Goal: Task Accomplishment & Management: Complete application form

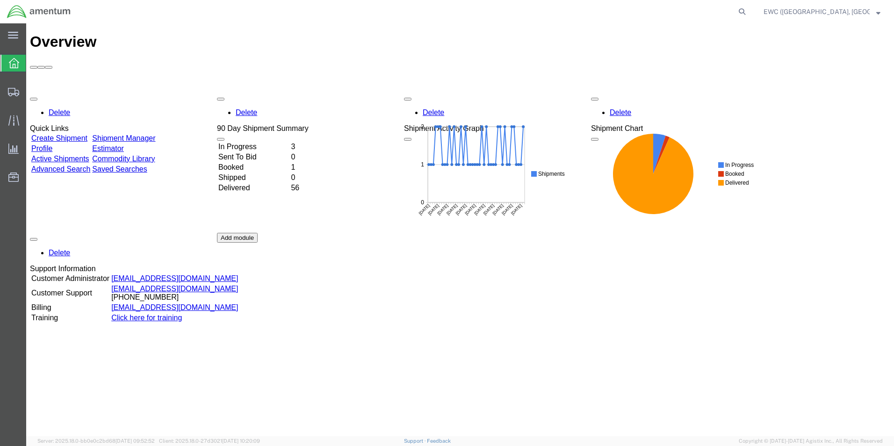
click at [248, 163] on td "Booked" at bounding box center [254, 167] width 72 height 9
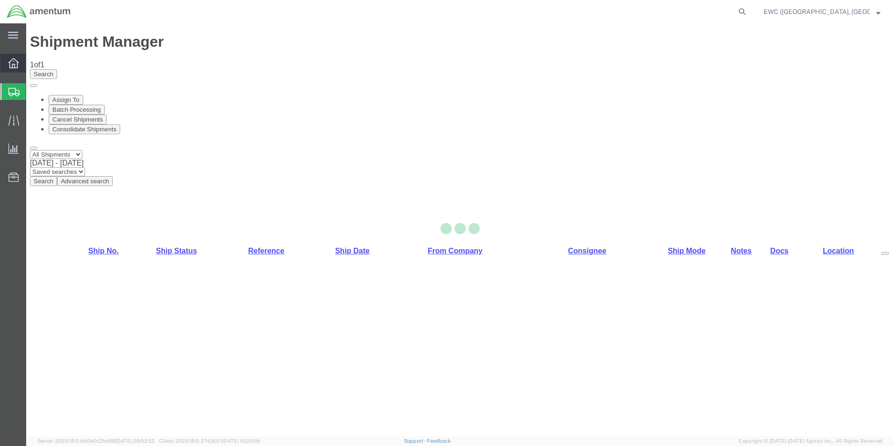
click at [14, 58] on icon at bounding box center [13, 63] width 10 height 10
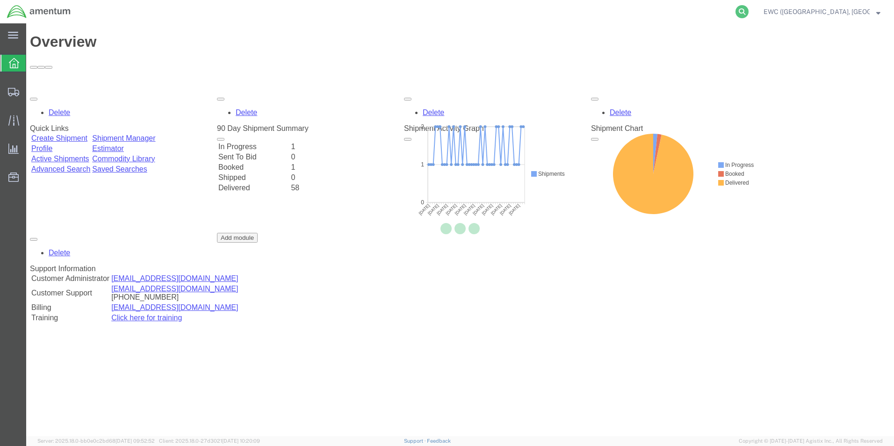
click at [749, 16] on icon at bounding box center [742, 11] width 13 height 13
click at [601, 15] on input "search" at bounding box center [593, 11] width 284 height 22
paste input "EWC-25248-0669"
type input "EWC-25248-0669"
click at [748, 12] on icon at bounding box center [742, 11] width 13 height 13
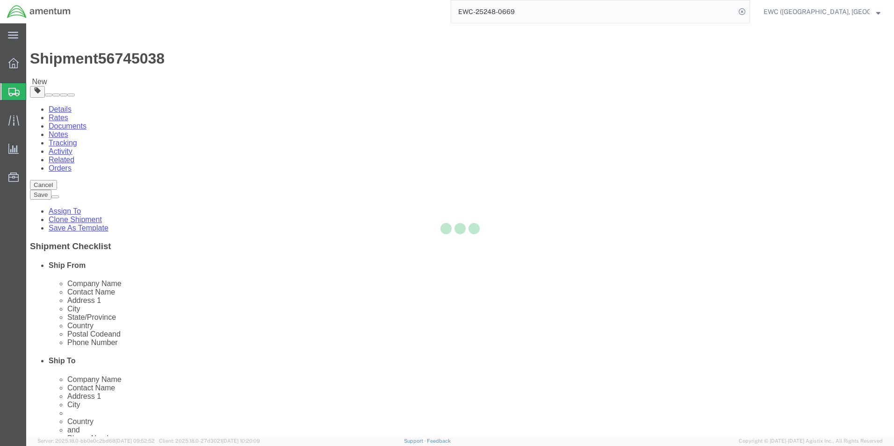
select select "60951"
select select "63333"
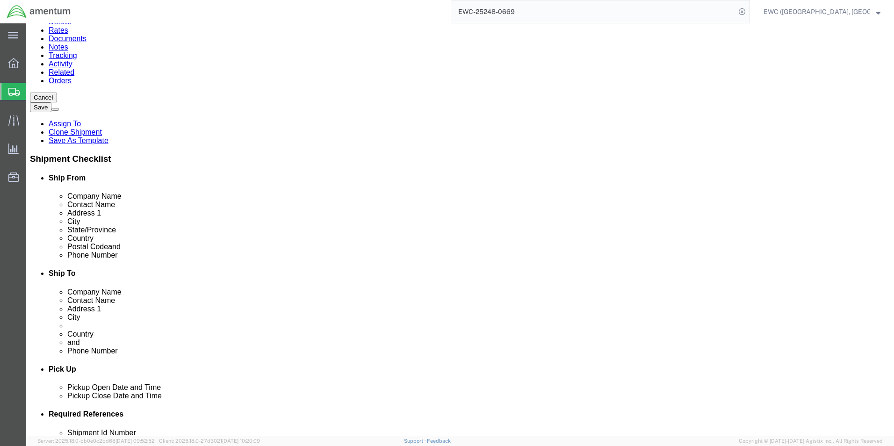
scroll to position [94, 0]
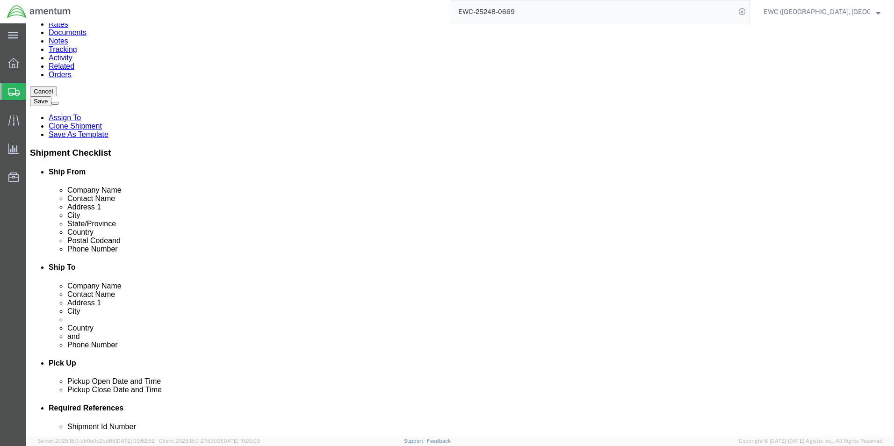
click input "Postal Code"
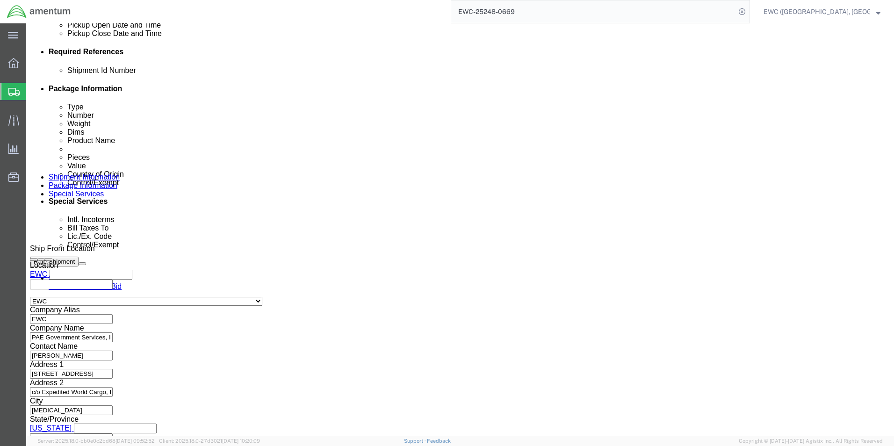
scroll to position [457, 0]
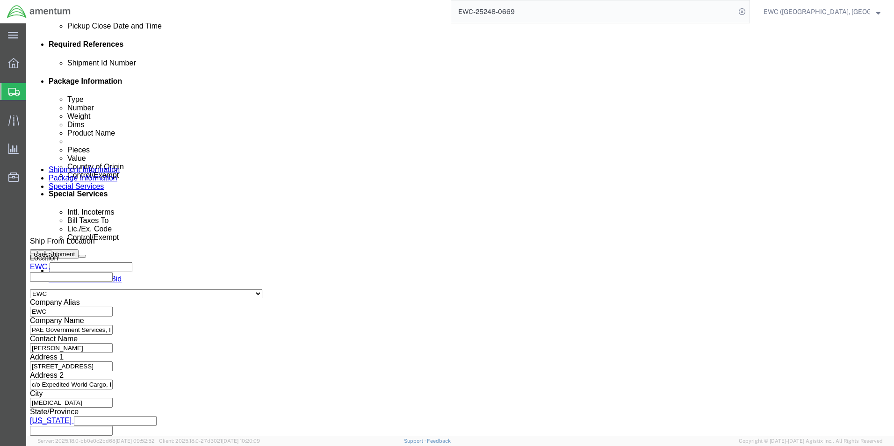
type input "111171"
select select
click button "Continue"
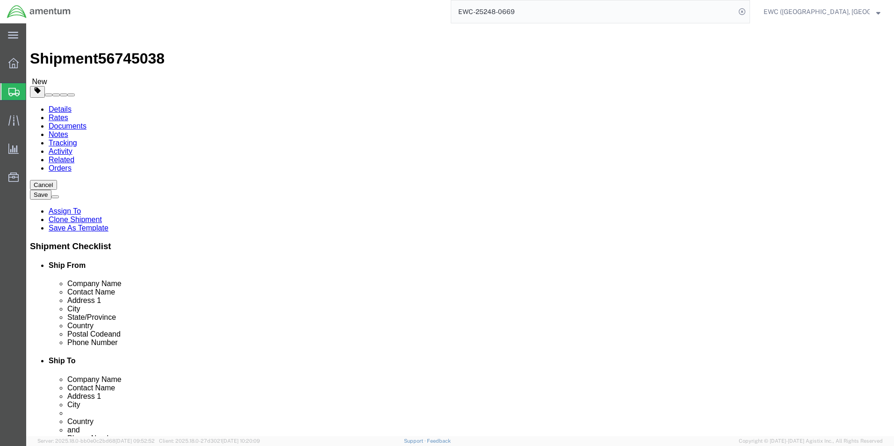
click button "Continue"
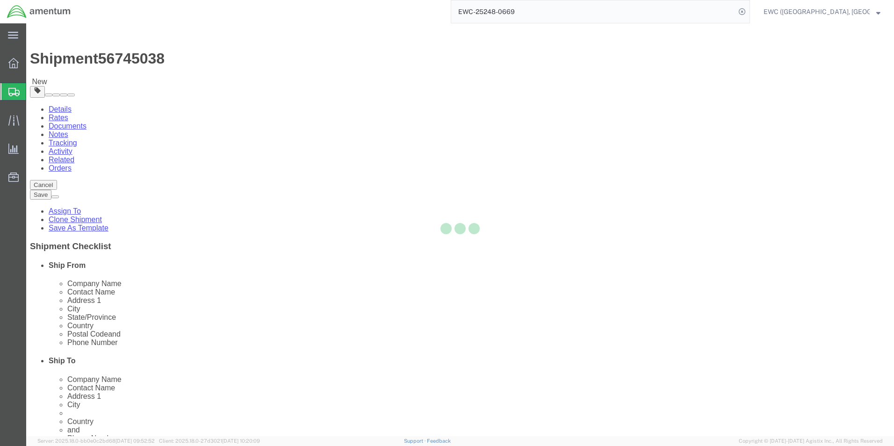
select select
select select "DEPARTMENT"
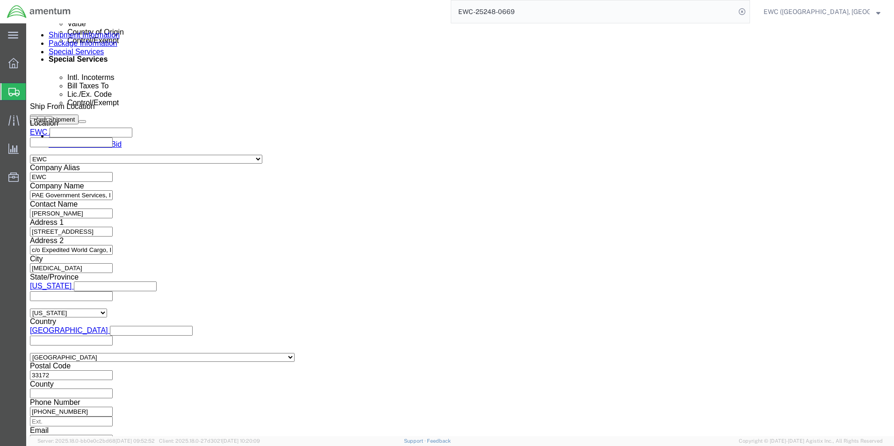
scroll to position [608, 0]
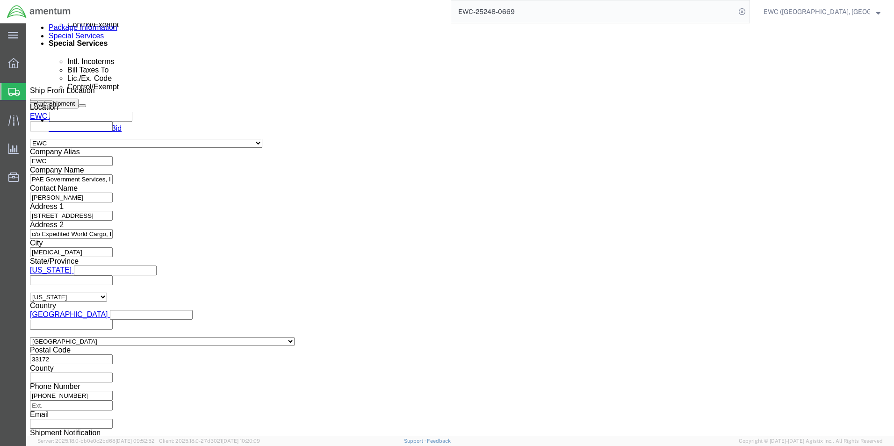
click select "Select AES-Direct EEI Carrier File EEI EEI Exempt"
select select "AESD"
click select "Select AES-Direct EEI Carrier File EEI EEI Exempt"
click input "text"
paste input "EWC-25248-0669"
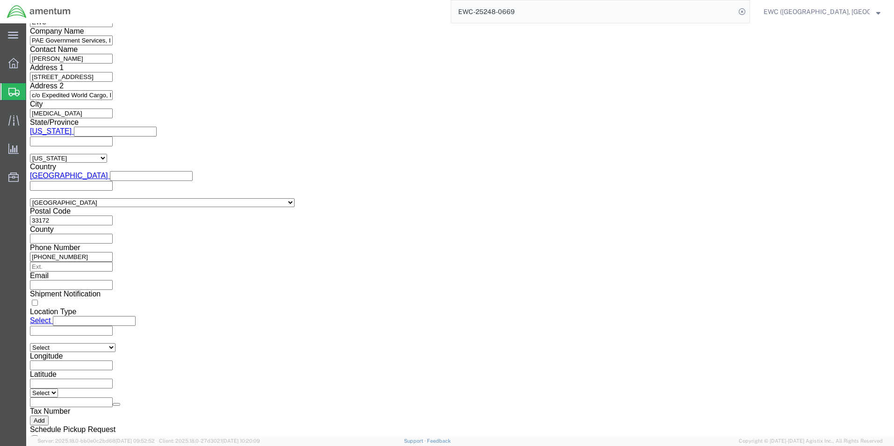
scroll to position [748, 0]
type input "EWC-25248-0669"
click link "Rate And Send To Bid"
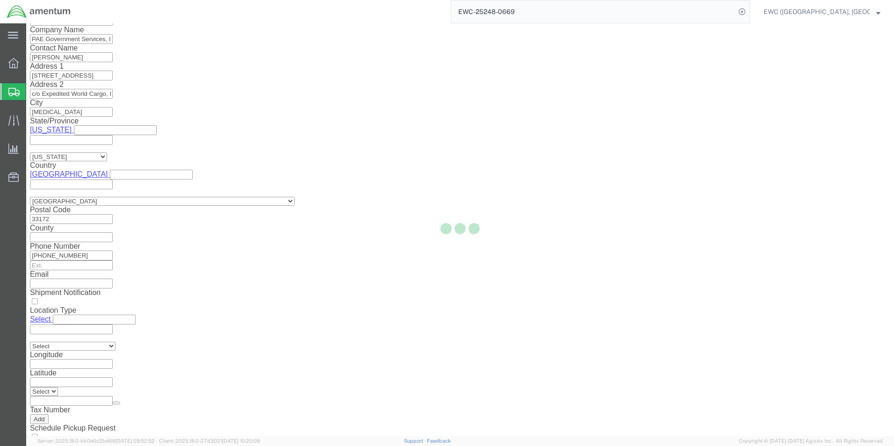
select select
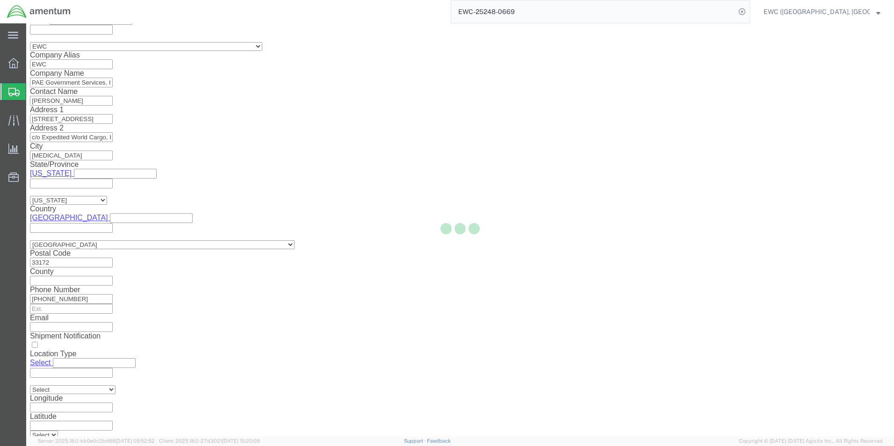
select select "DEPARTMENT"
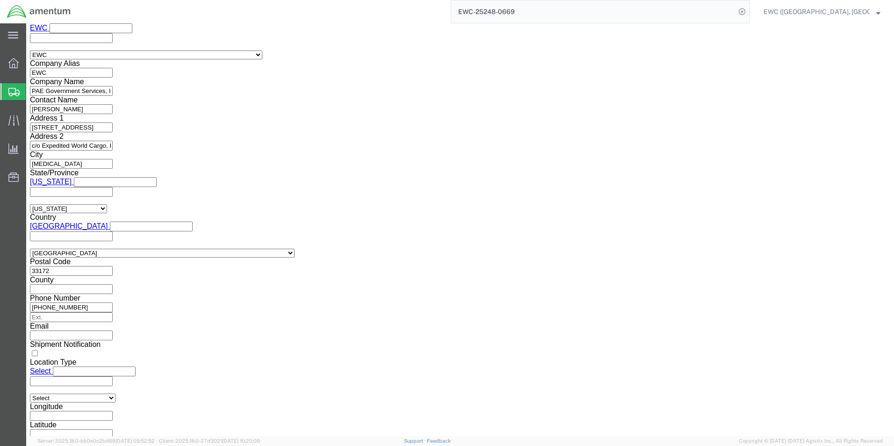
click link "Special Services"
click icon
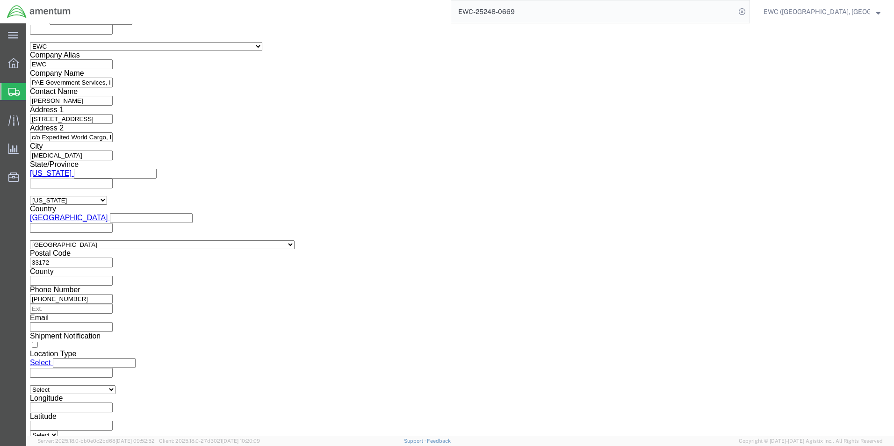
drag, startPoint x: 522, startPoint y: 138, endPoint x: 456, endPoint y: 142, distance: 66.1
click div "EWC-25248-0669 Please enter a valid ITN number - the ITN is a 15 character code…"
click input "text"
paste input "X20250909079324"
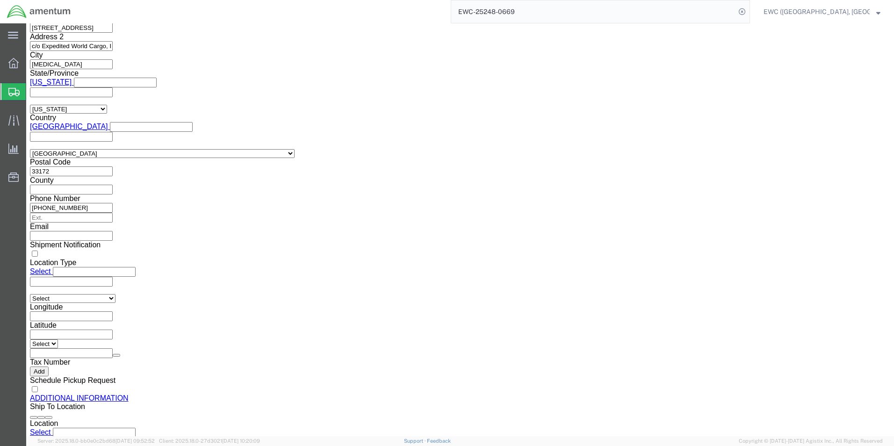
scroll to position [842, 0]
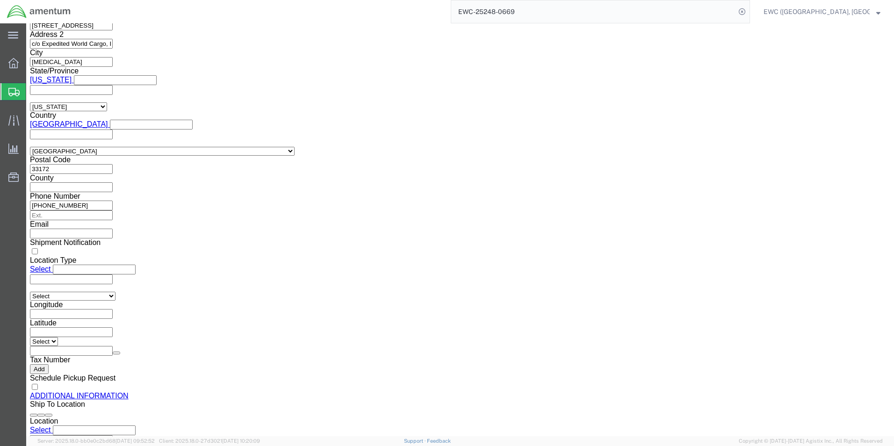
type input "X20250909079324"
click link "Rate And Send To Bid"
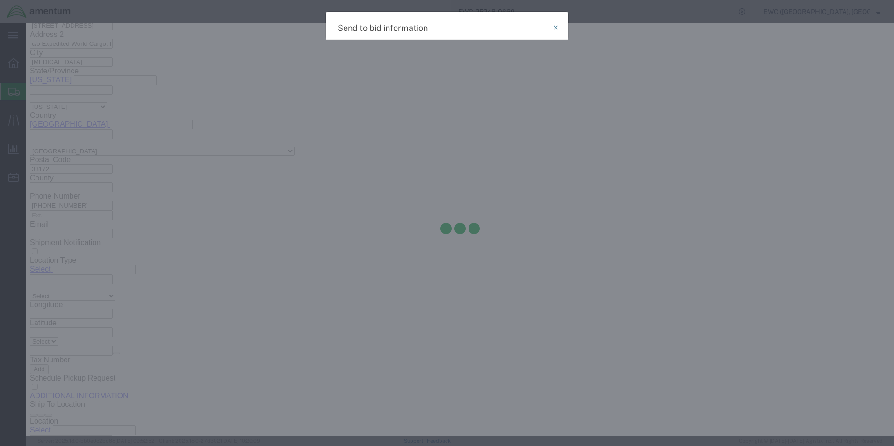
select select "AIR"
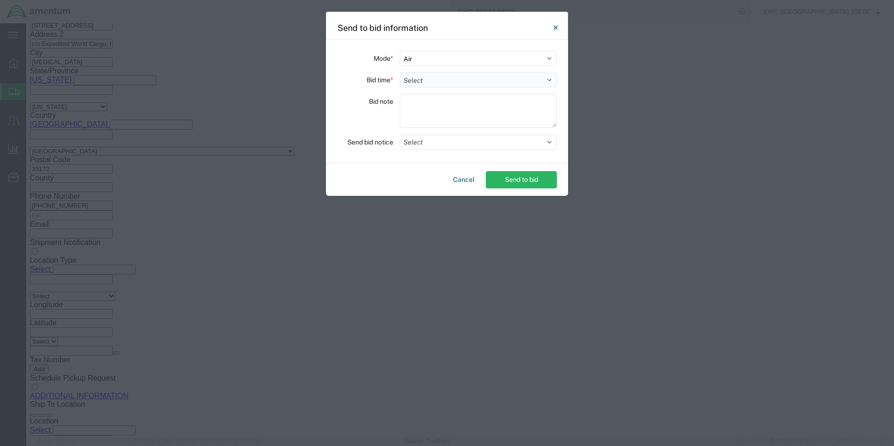
click at [417, 76] on select "Select 30 Min (Rush) 1 Hour (Rush) 2 Hours (Rush) 4 Hours (Rush) 8 Hours (Rush)…" at bounding box center [478, 79] width 157 height 15
select select "0.5"
click at [400, 72] on select "Select 30 Min (Rush) 1 Hour (Rush) 2 Hours (Rush) 4 Hours (Rush) 8 Hours (Rush)…" at bounding box center [478, 79] width 157 height 15
click at [416, 102] on textarea at bounding box center [478, 111] width 157 height 34
type textarea "a"
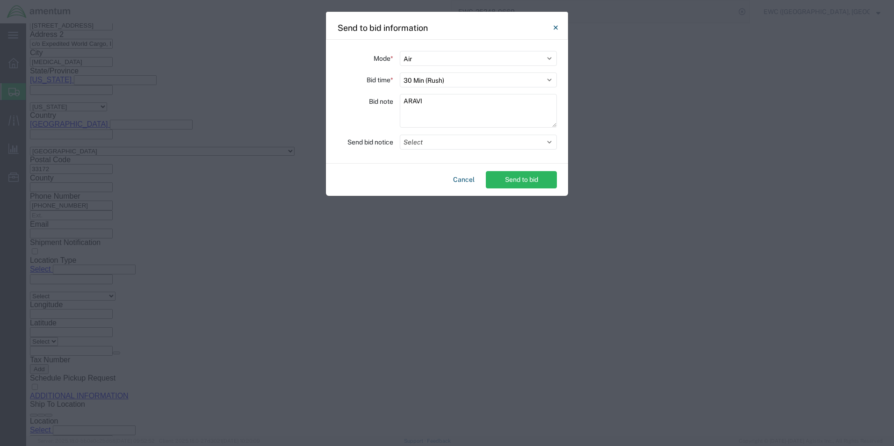
type textarea "ARAVI"
click at [428, 149] on div "Mode * Select Small Parcel Truckload Air Rail Less than Truckload Ocean Freight…" at bounding box center [447, 102] width 242 height 124
click at [426, 143] on button "Select" at bounding box center [478, 142] width 157 height 15
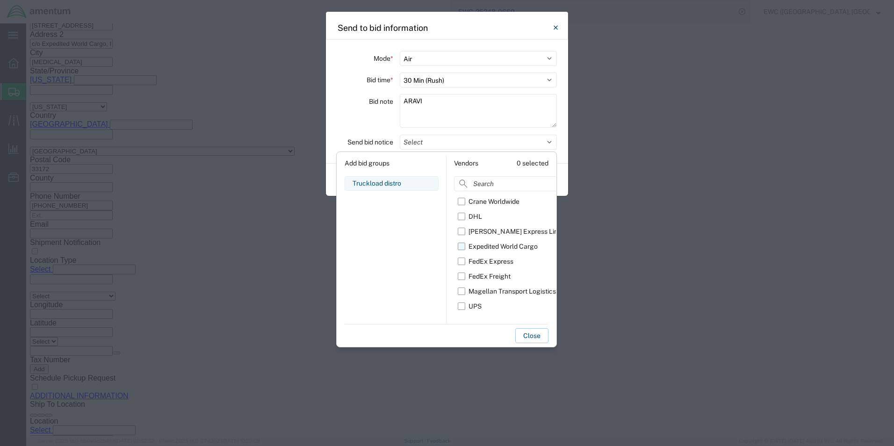
click at [463, 246] on label "Expedited World Cargo" at bounding box center [511, 246] width 107 height 15
click at [0, 0] on input "Expedited World Cargo" at bounding box center [0, 0] width 0 height 0
click at [527, 333] on button "Close" at bounding box center [531, 335] width 33 height 15
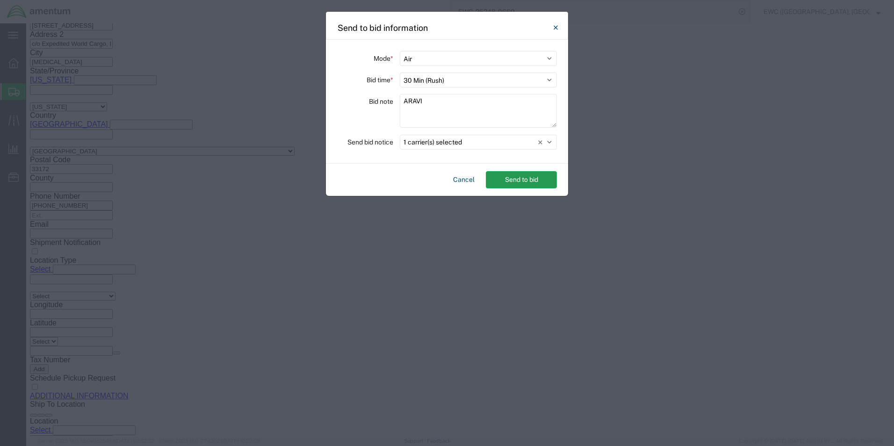
click at [521, 179] on button "Send to bid" at bounding box center [521, 179] width 71 height 17
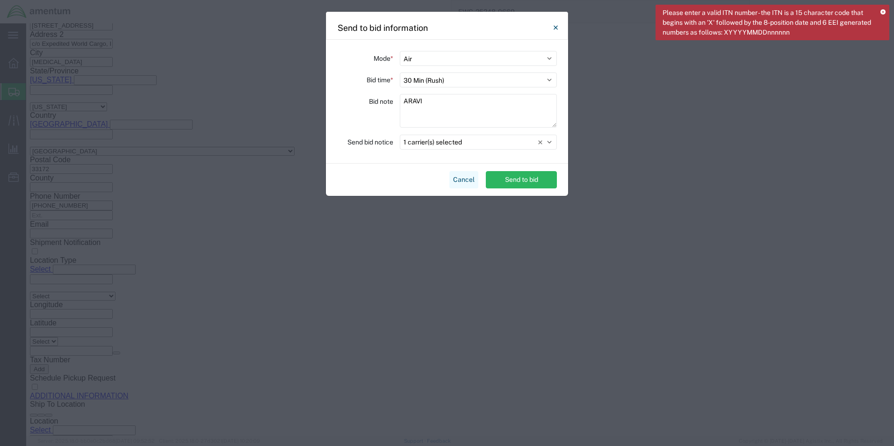
click at [462, 181] on button "Cancel" at bounding box center [463, 179] width 29 height 17
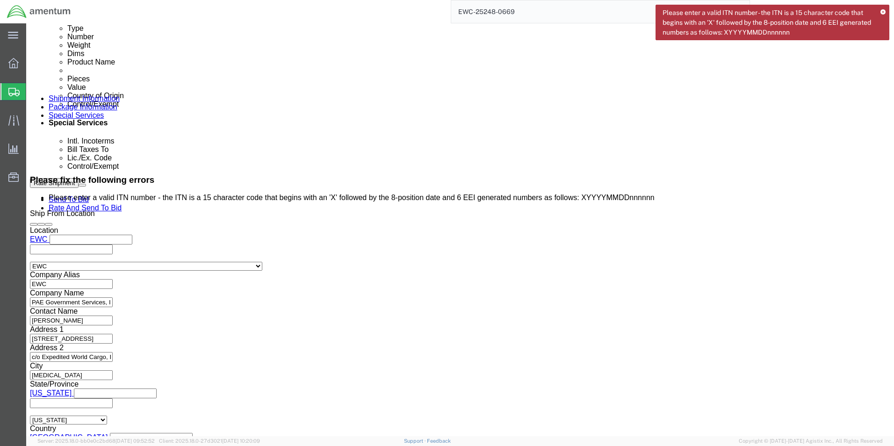
scroll to position [608, 0]
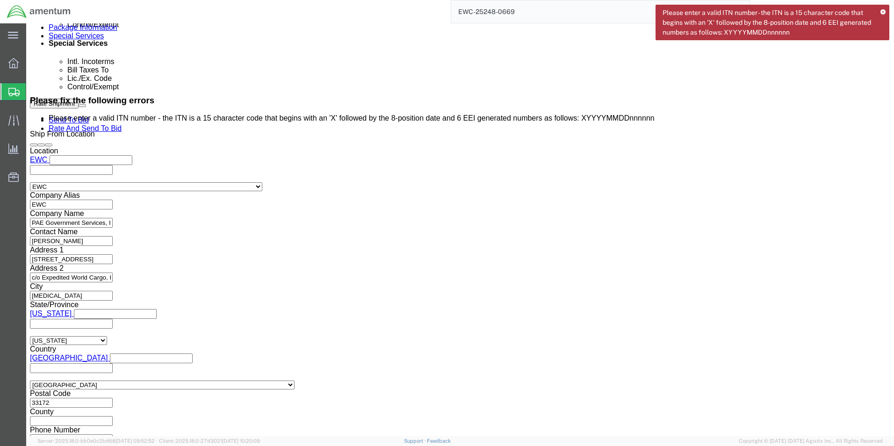
drag, startPoint x: 464, startPoint y: 281, endPoint x: 472, endPoint y: 273, distance: 11.6
click input "X20250909079324"
type input "X20250909079324"
click link "Rate And Send To Bid"
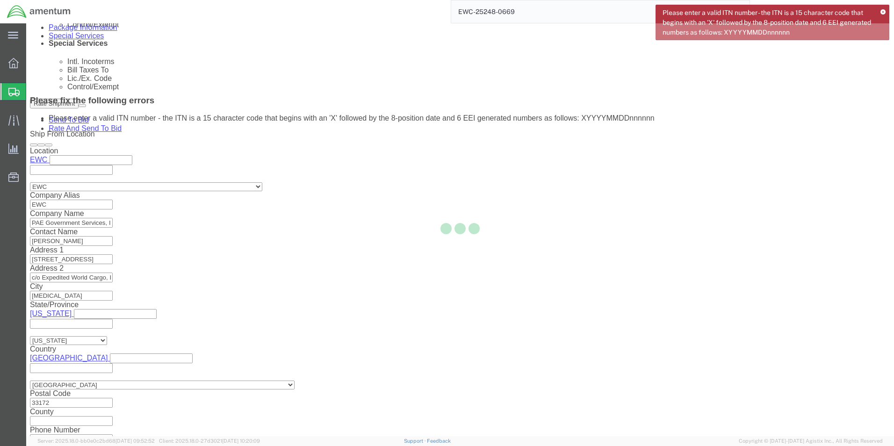
select select "AIR"
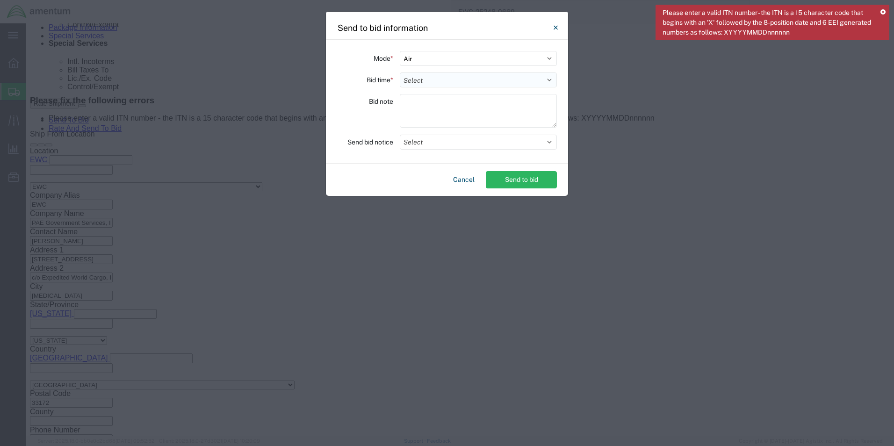
click at [413, 79] on select "Select 30 Min (Rush) 1 Hour (Rush) 2 Hours (Rush) 4 Hours (Rush) 8 Hours (Rush)…" at bounding box center [478, 79] width 157 height 15
select select "0.5"
click at [400, 72] on select "Select 30 Min (Rush) 1 Hour (Rush) 2 Hours (Rush) 4 Hours (Rush) 8 Hours (Rush)…" at bounding box center [478, 79] width 157 height 15
click at [416, 106] on textarea at bounding box center [478, 111] width 157 height 34
type textarea "ARAVI"
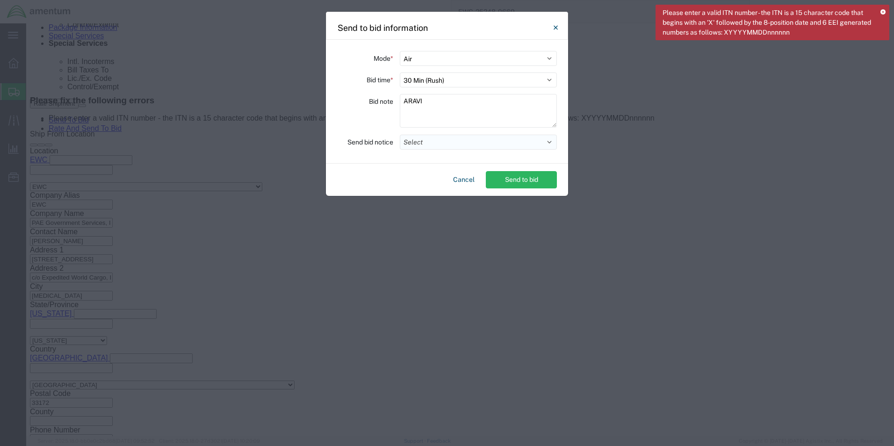
click at [435, 146] on button "Select" at bounding box center [478, 142] width 157 height 15
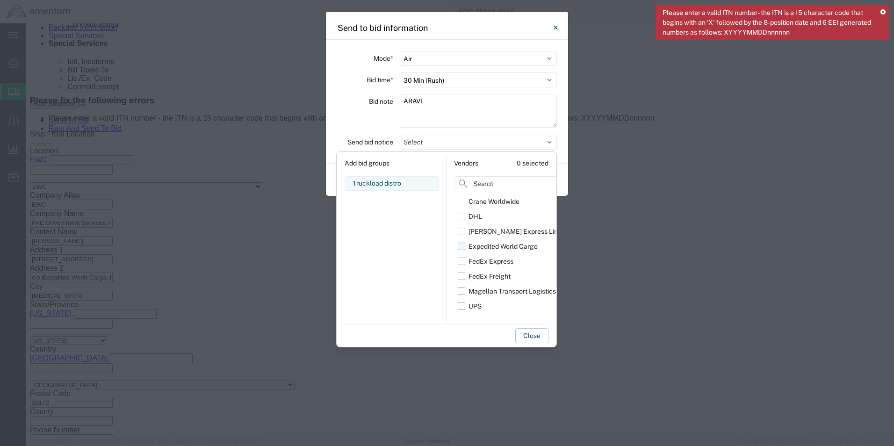
click at [466, 242] on label "Expedited World Cargo" at bounding box center [511, 246] width 107 height 15
click at [0, 0] on input "Expedited World Cargo" at bounding box center [0, 0] width 0 height 0
click at [528, 333] on button "Close" at bounding box center [531, 335] width 33 height 15
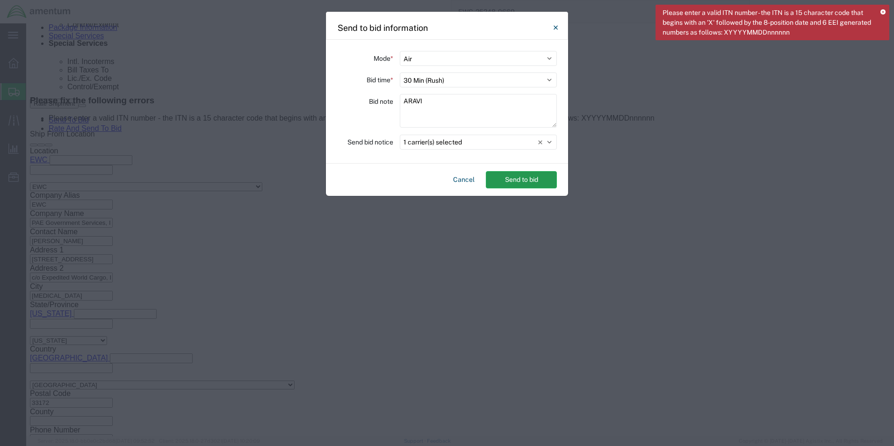
click at [531, 177] on button "Send to bid" at bounding box center [521, 179] width 71 height 17
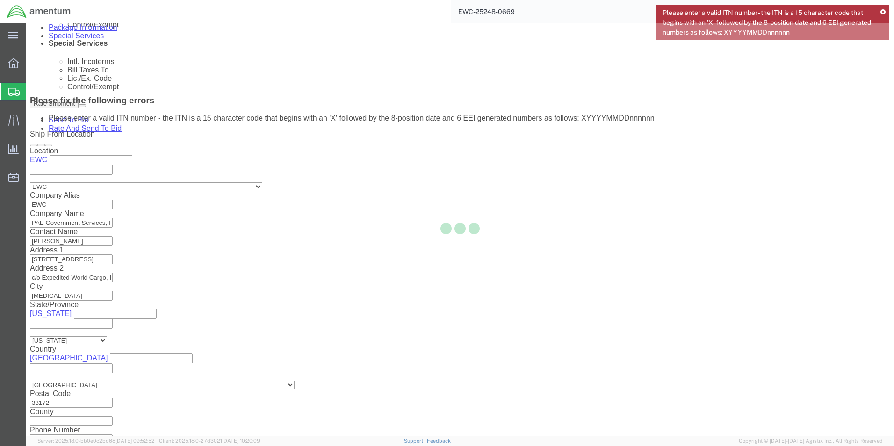
scroll to position [0, 0]
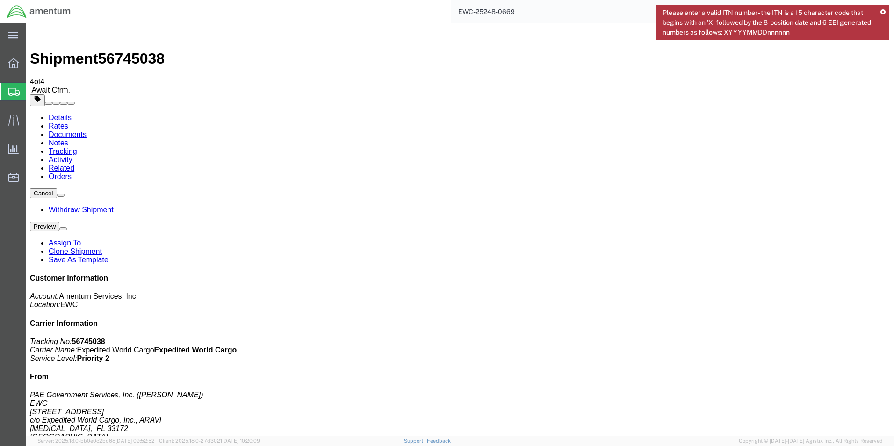
click at [882, 12] on icon at bounding box center [882, 12] width 5 height 5
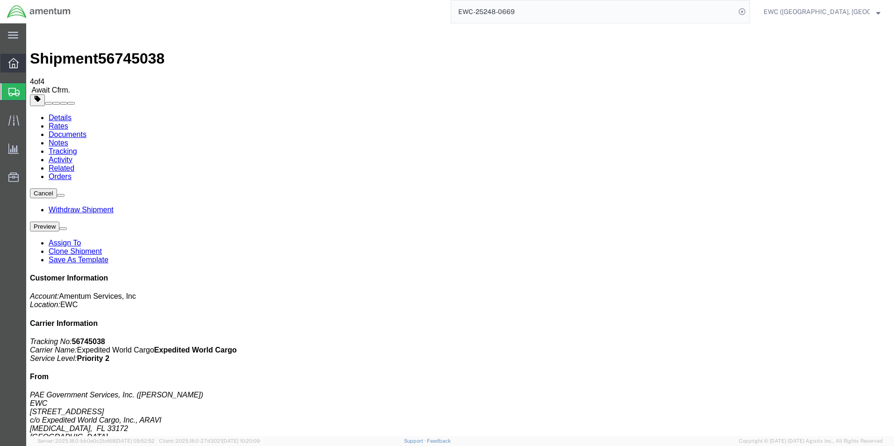
click at [15, 62] on icon at bounding box center [13, 63] width 10 height 10
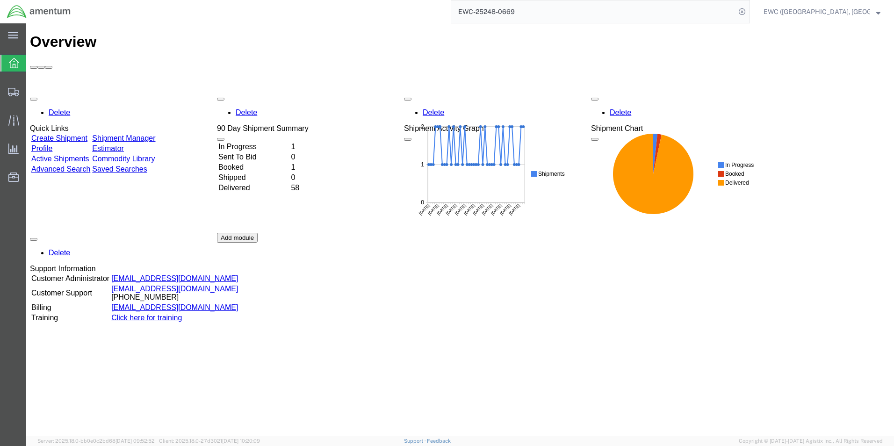
click at [836, 7] on span "EWC ([GEOGRAPHIC_DATA], [GEOGRAPHIC_DATA]) ARAVI Program" at bounding box center [817, 12] width 106 height 10
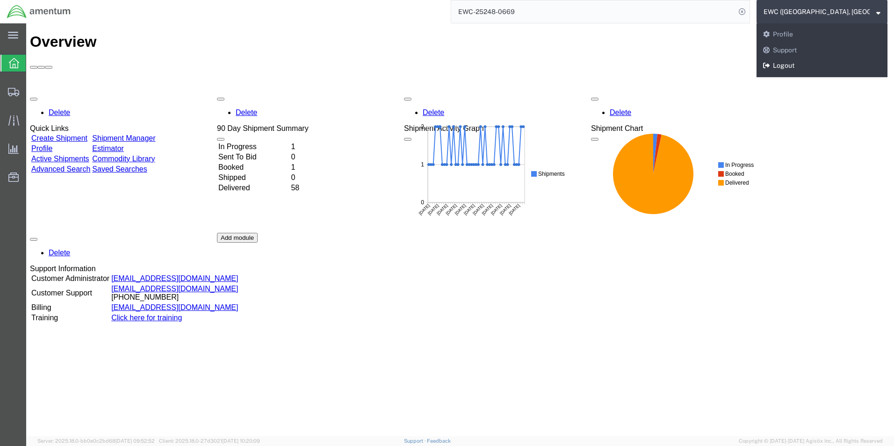
click at [800, 59] on link "Logout" at bounding box center [822, 66] width 131 height 16
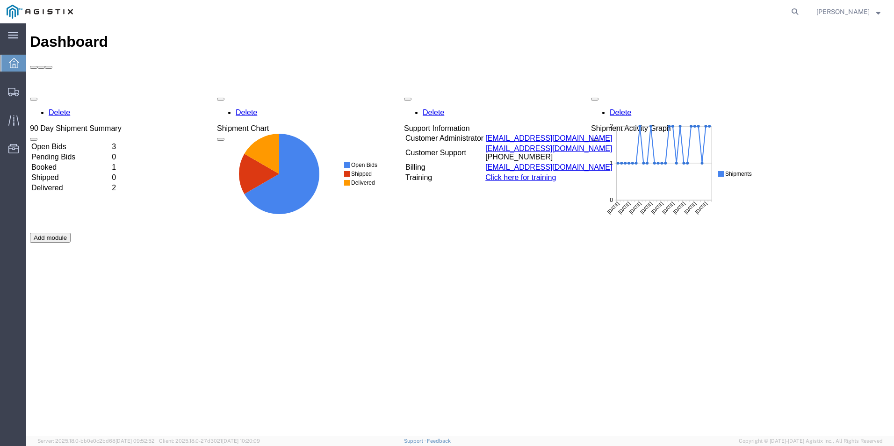
click at [74, 163] on td "Booked" at bounding box center [70, 167] width 79 height 9
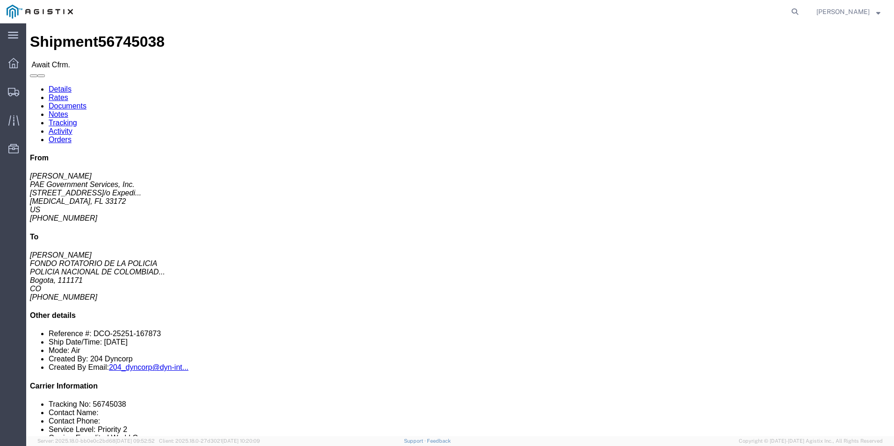
click link "Confirm"
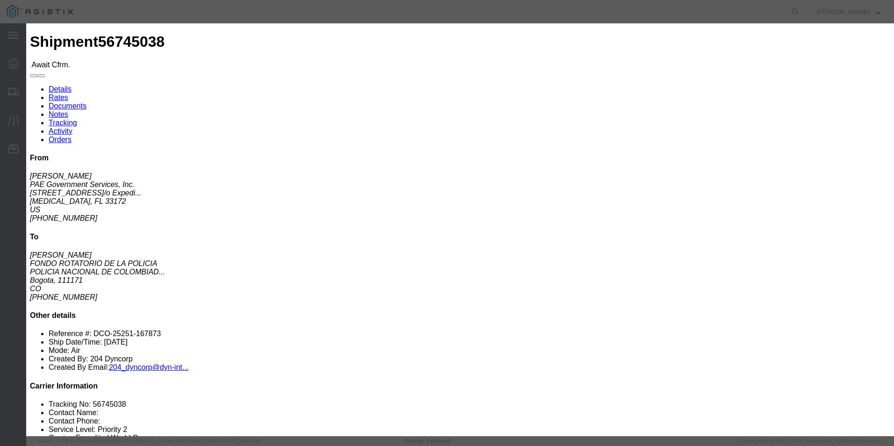
click input "text"
drag, startPoint x: 315, startPoint y: 112, endPoint x: 359, endPoint y: 116, distance: 44.1
click input "406-05144123"
type input "406-05144123"
click input "text"
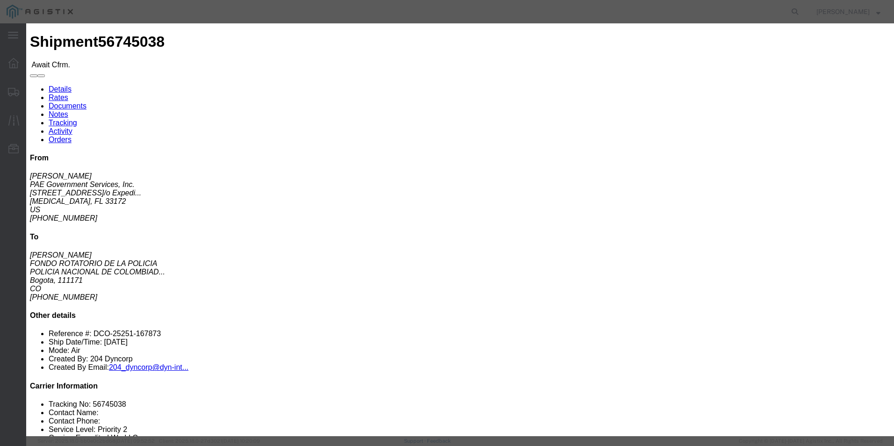
paste input "406-05144123"
type input "406-05144123"
click input "text"
type input "[PERSON_NAME]"
click input "text"
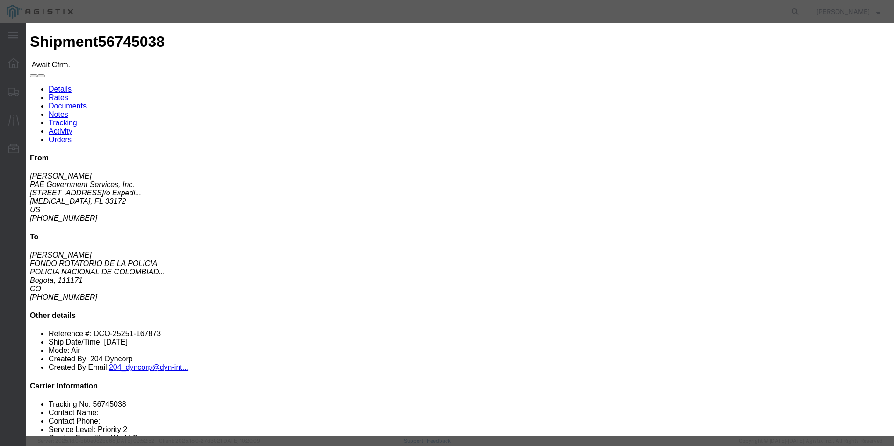
type input "3053925085"
click div "Confirmation Details Use my profile Bill of Lading Number 406-05144123 Person M…"
click select "Select Midnight 1 am 2 am 3 am 4 am 5 am 6 am 7 am 8 am 9 am 10 am 11 am 12 Noo…"
select select
click select "Select Midnight 1 am 2 am 3 am 4 am 5 am 6 am 7 am 8 am 9 am 10 am 11 am 12 Noo…"
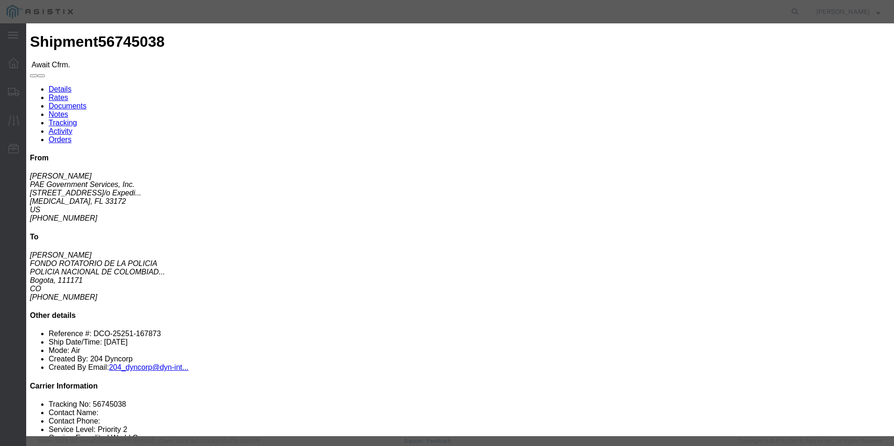
click button "Submit"
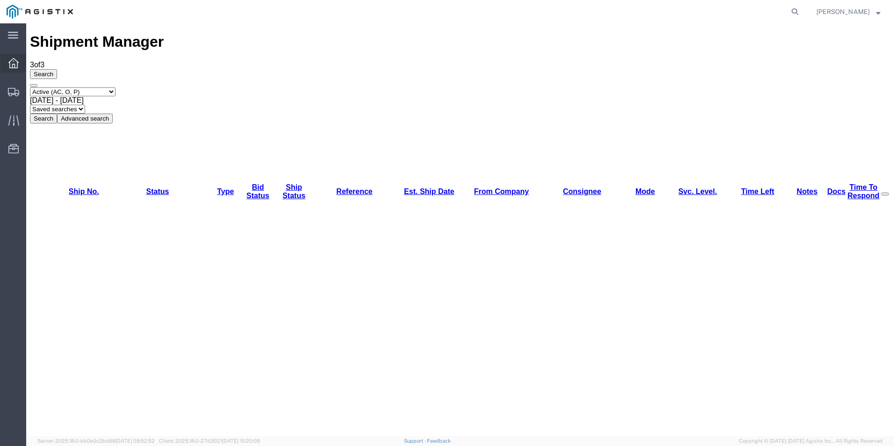
click at [19, 63] on div at bounding box center [13, 63] width 26 height 19
